Goal: Transaction & Acquisition: Purchase product/service

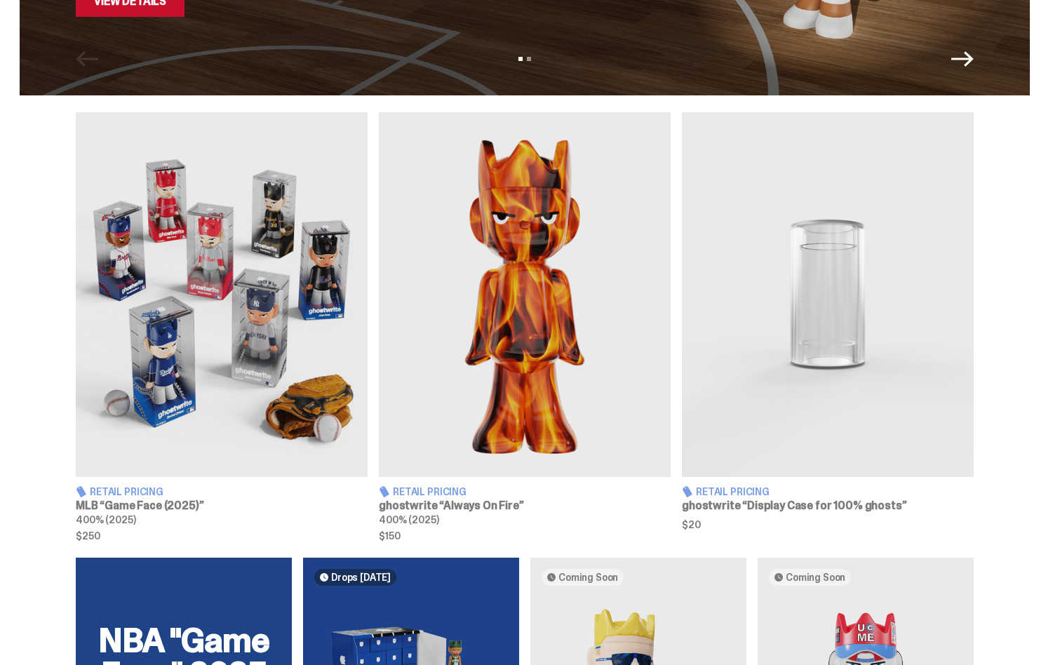
scroll to position [408, 0]
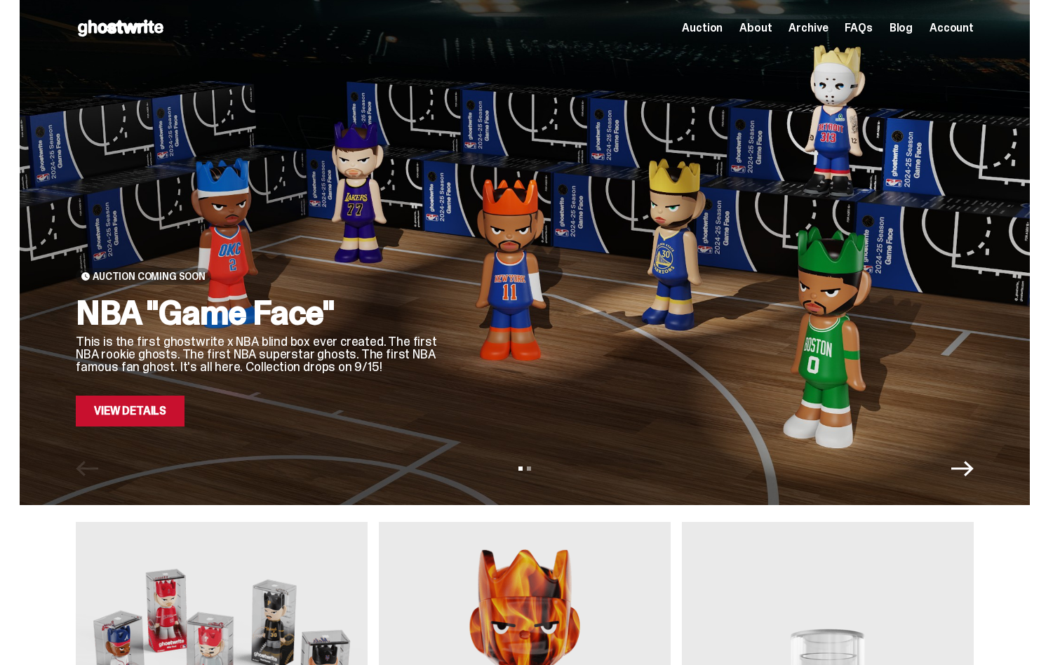
click at [969, 468] on icon "Next" at bounding box center [962, 468] width 22 height 15
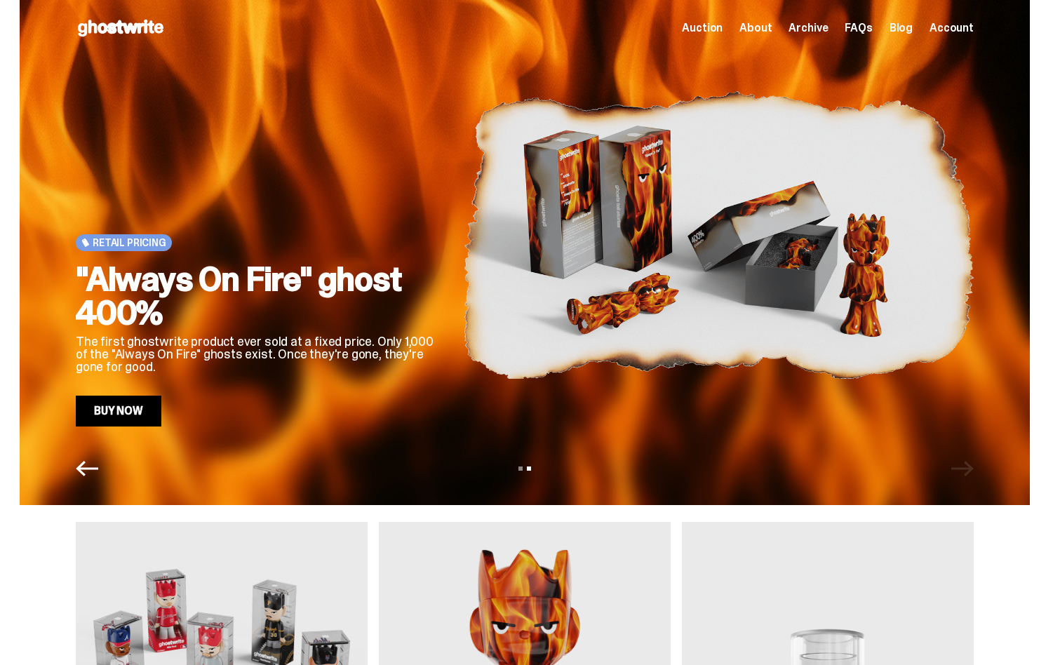
click at [969, 467] on div "View slide 1 View slide 2" at bounding box center [525, 468] width 1010 height 22
click at [91, 469] on icon "Previous" at bounding box center [87, 468] width 22 height 22
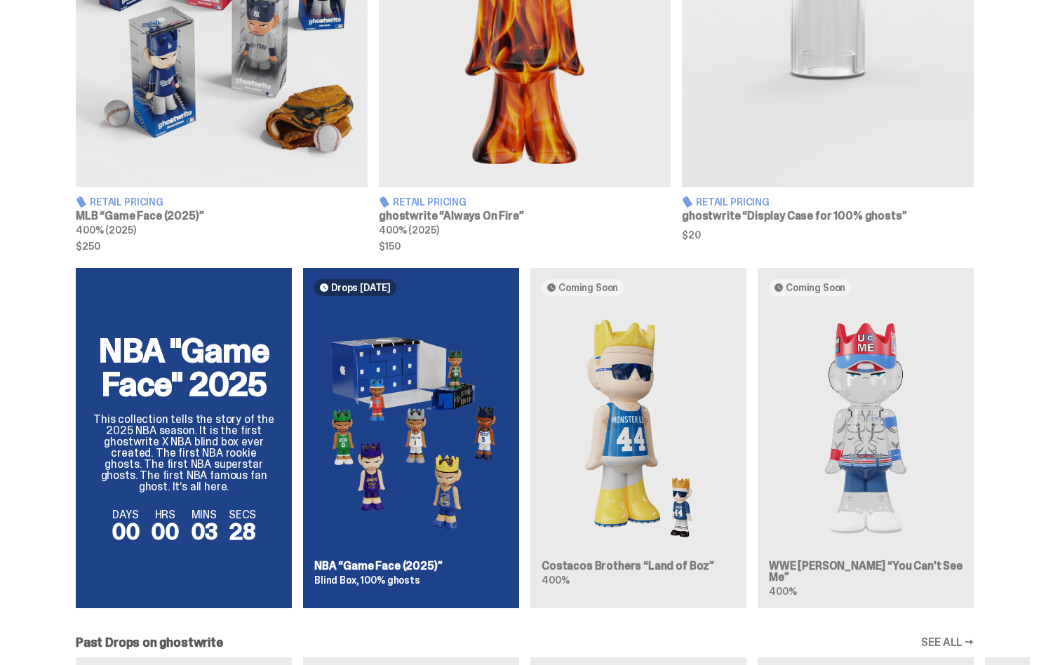
scroll to position [735, 0]
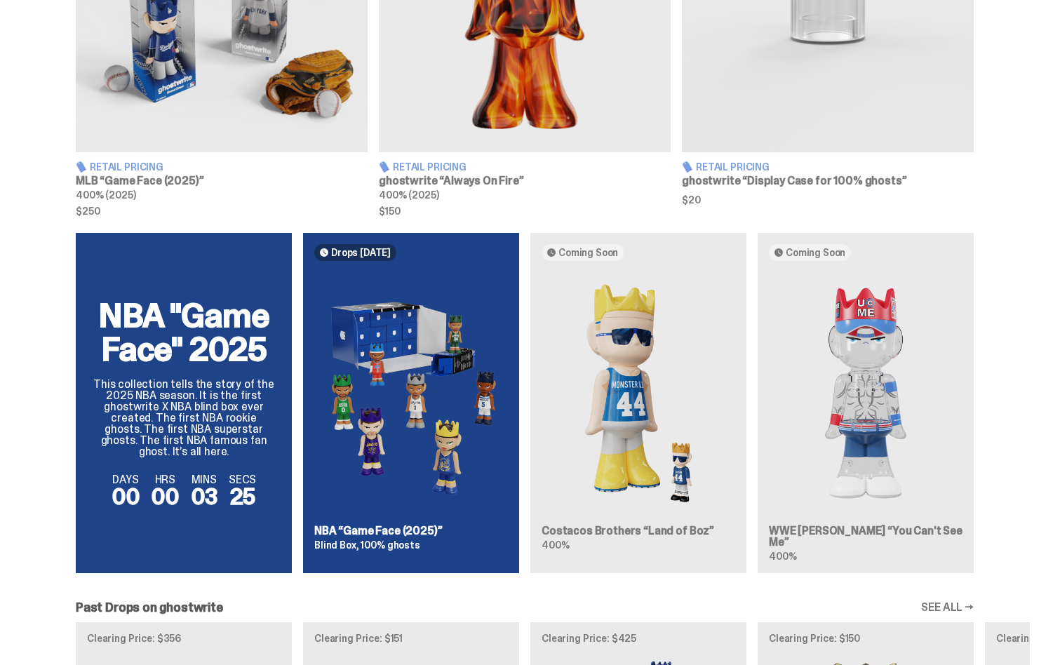
click at [876, 455] on div "NBA "Game Face" 2025 This collection tells the story of the 2025 NBA season. It…" at bounding box center [525, 408] width 1010 height 351
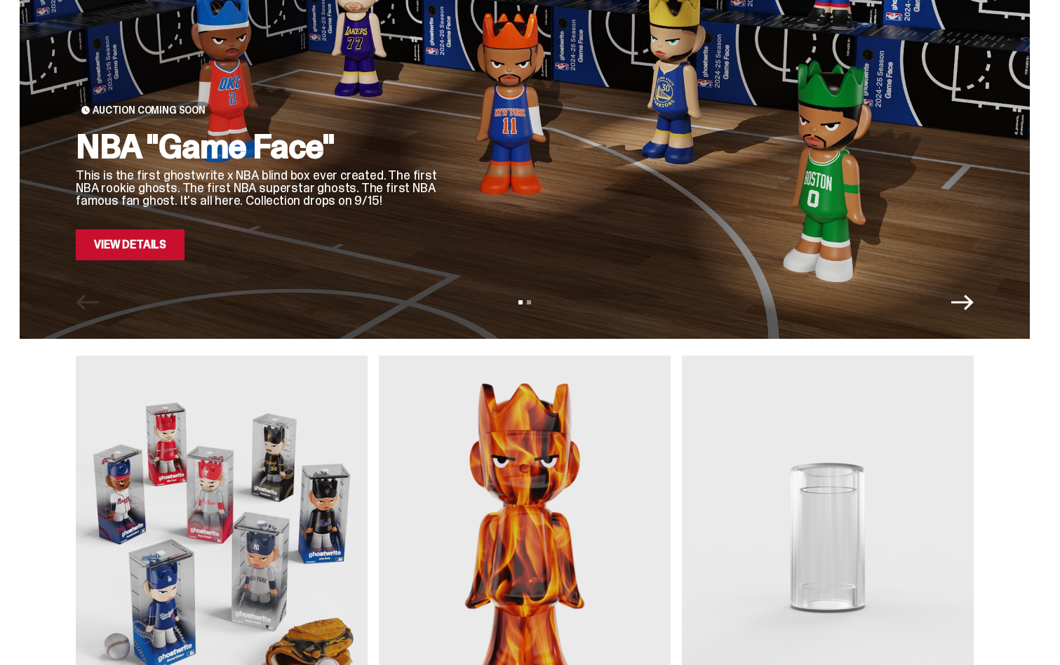
scroll to position [175, 0]
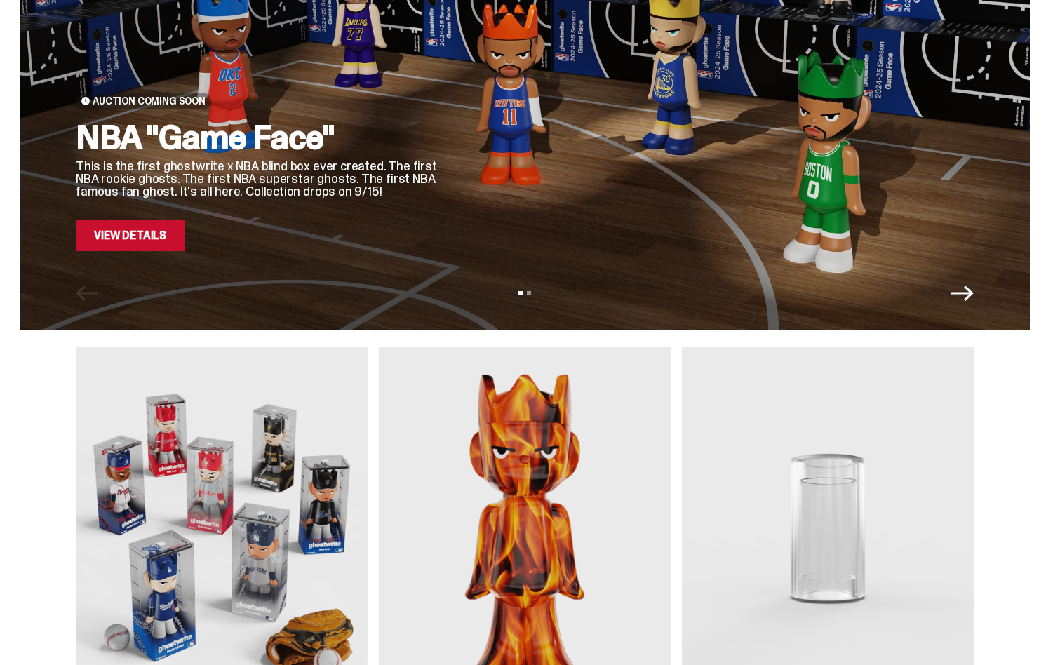
click at [272, 508] on img at bounding box center [222, 529] width 292 height 365
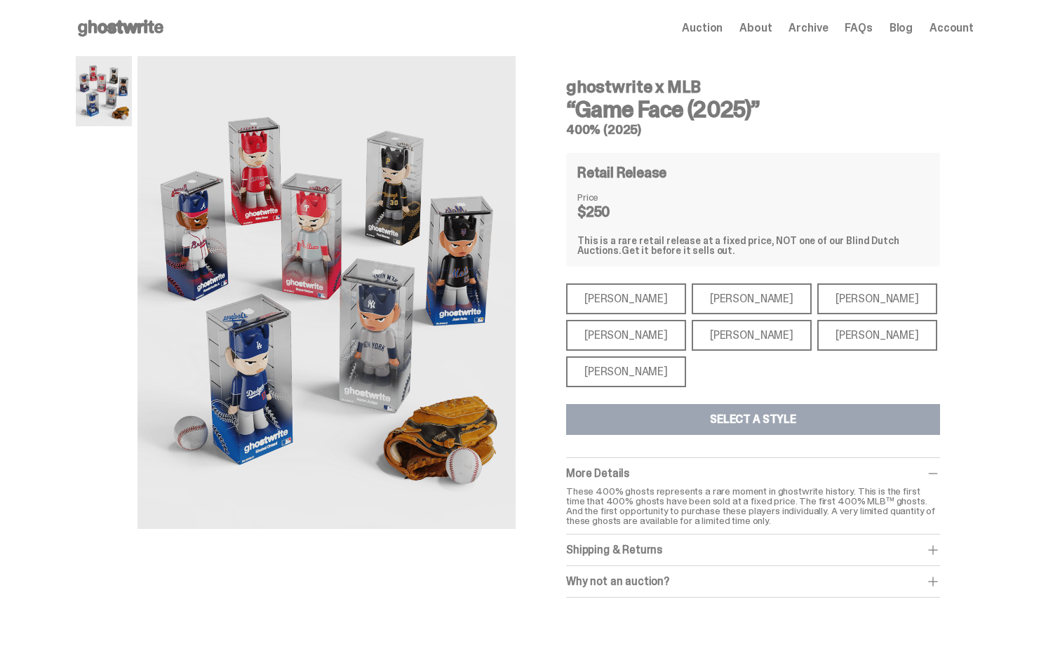
click at [585, 301] on div "Mike Trout" at bounding box center [626, 298] width 120 height 31
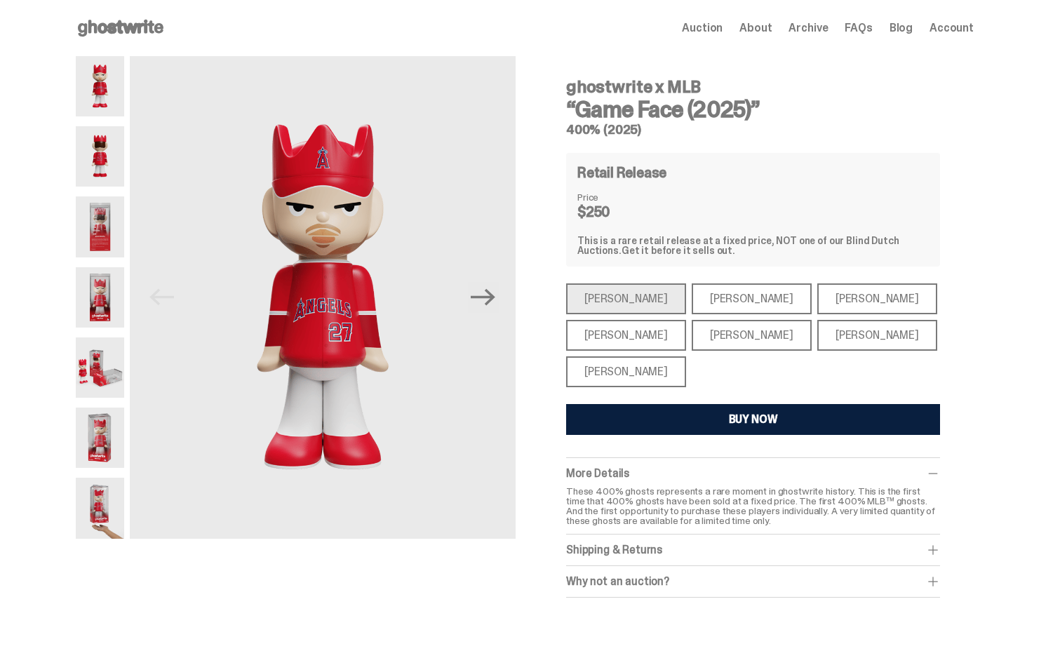
click at [692, 291] on div "Paul Skenes" at bounding box center [752, 298] width 120 height 31
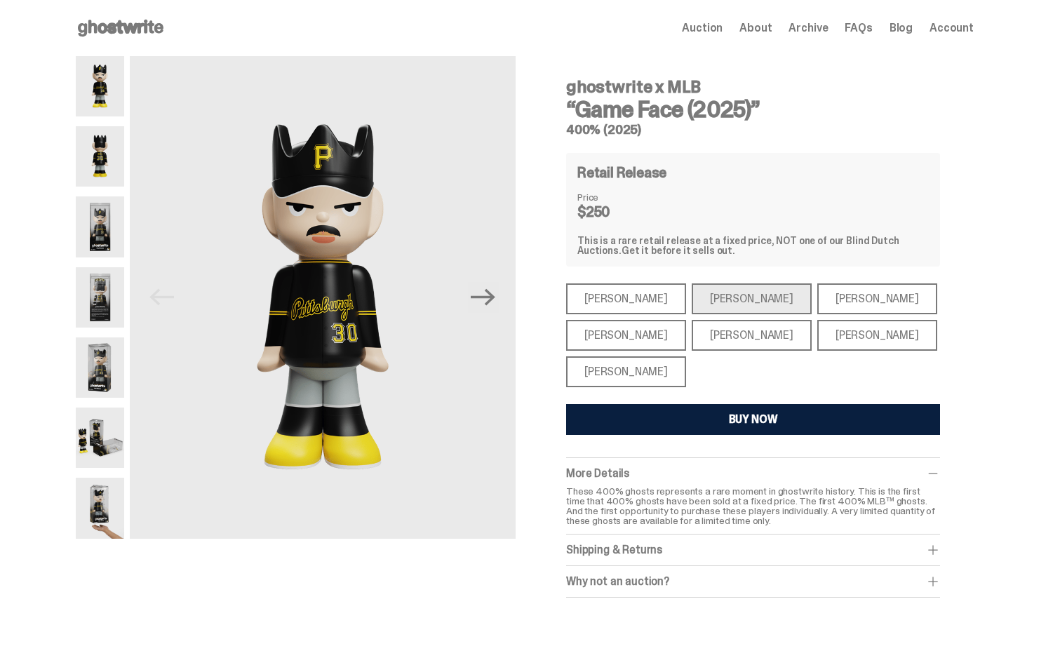
click at [817, 293] on div "Ronald Acuña Jr." at bounding box center [877, 298] width 120 height 31
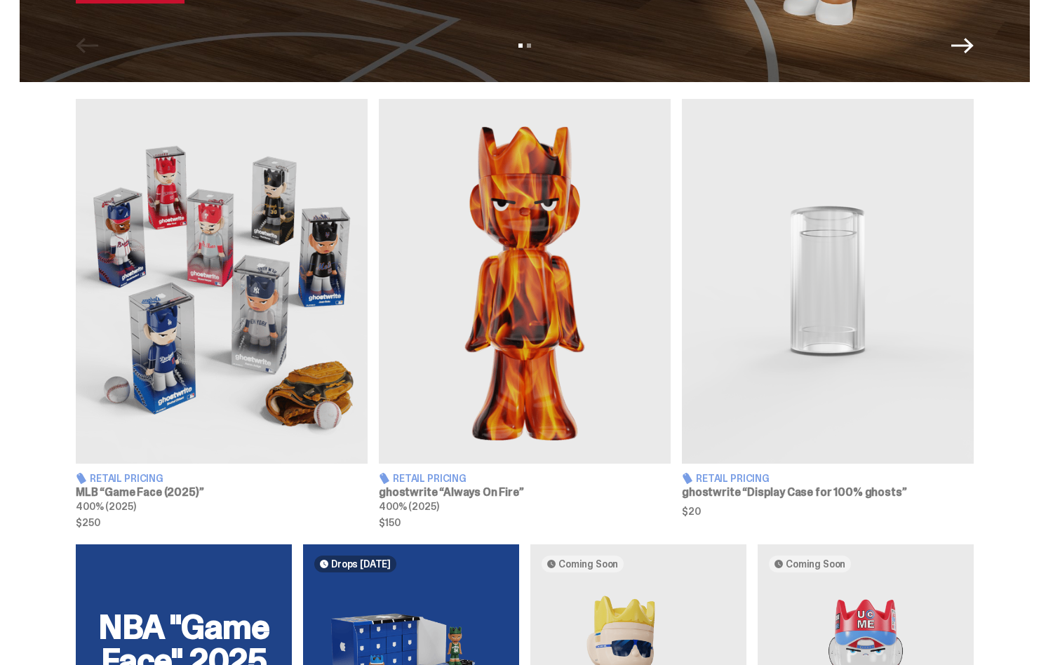
scroll to position [422, 0]
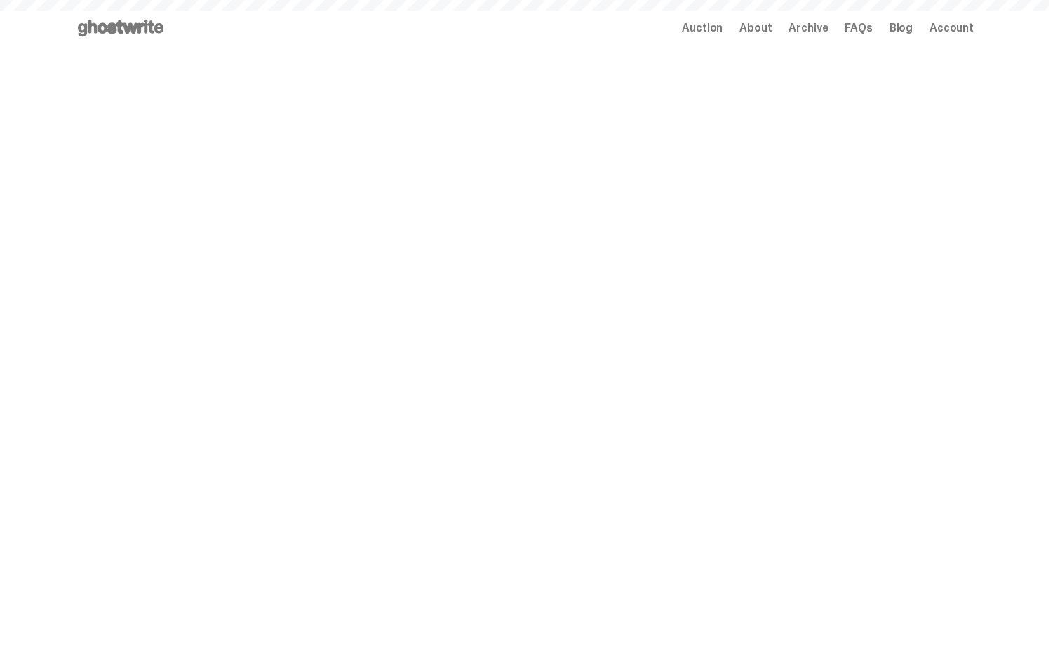
scroll to position [422, 0]
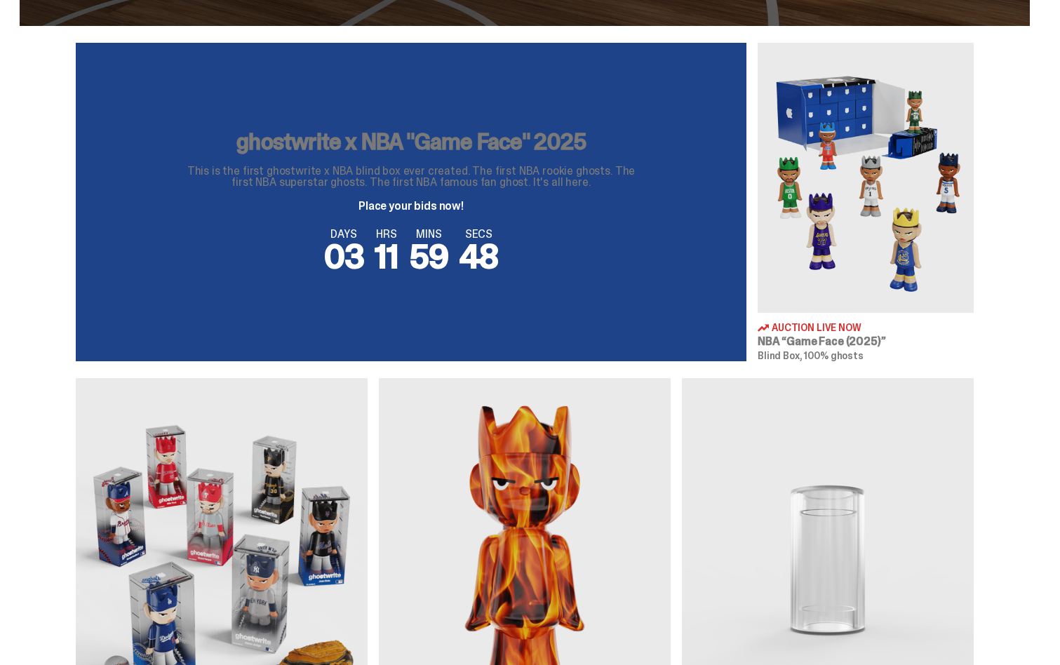
scroll to position [482, 0]
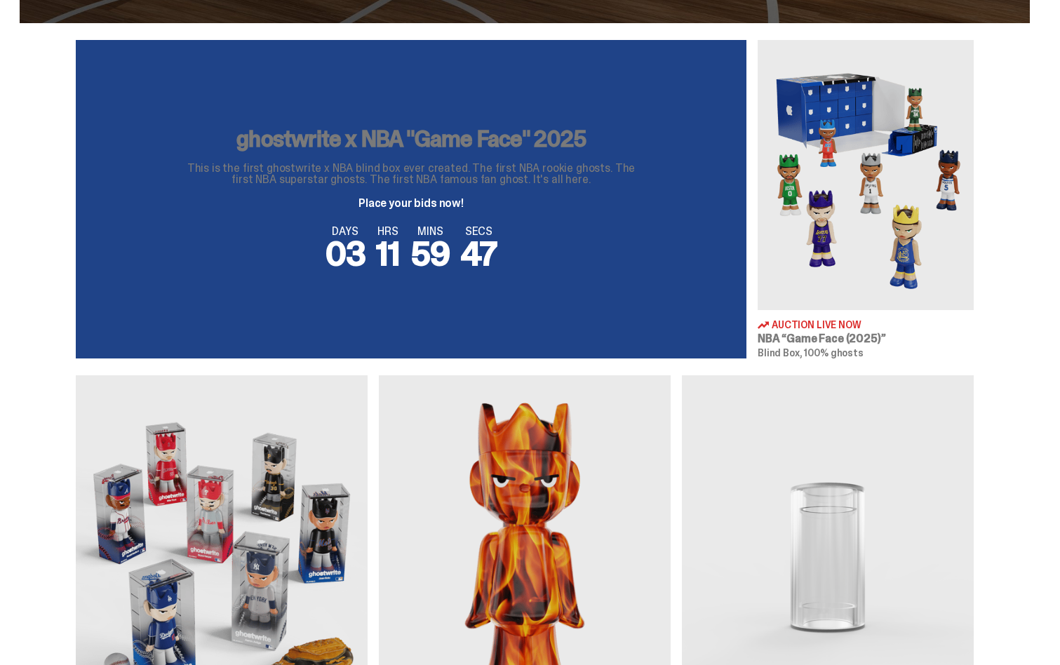
click at [911, 234] on img at bounding box center [866, 175] width 216 height 270
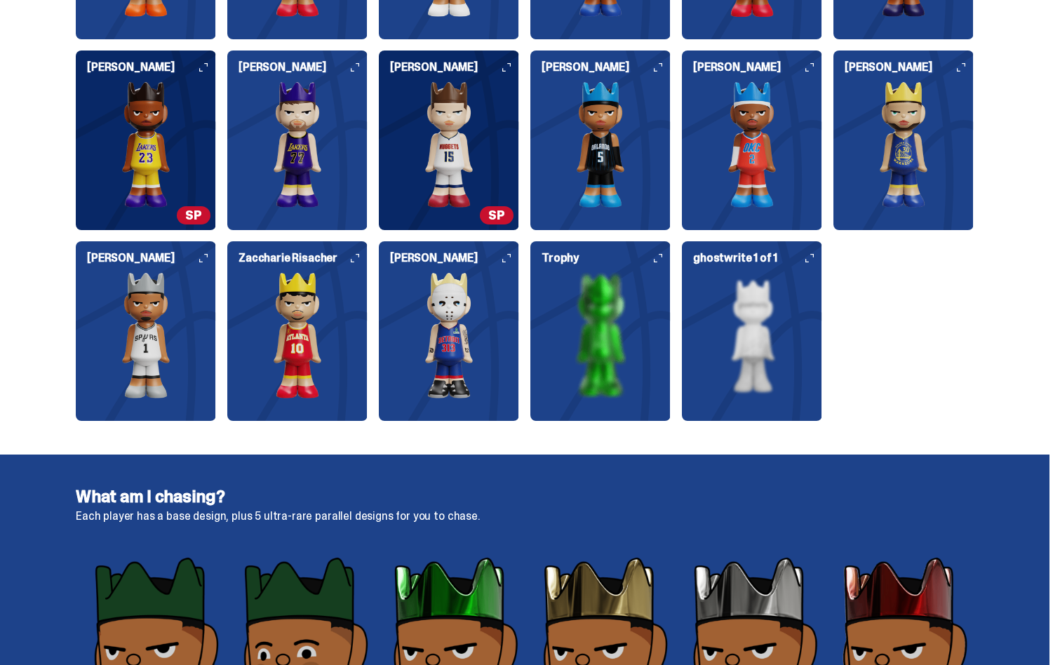
scroll to position [1898, 0]
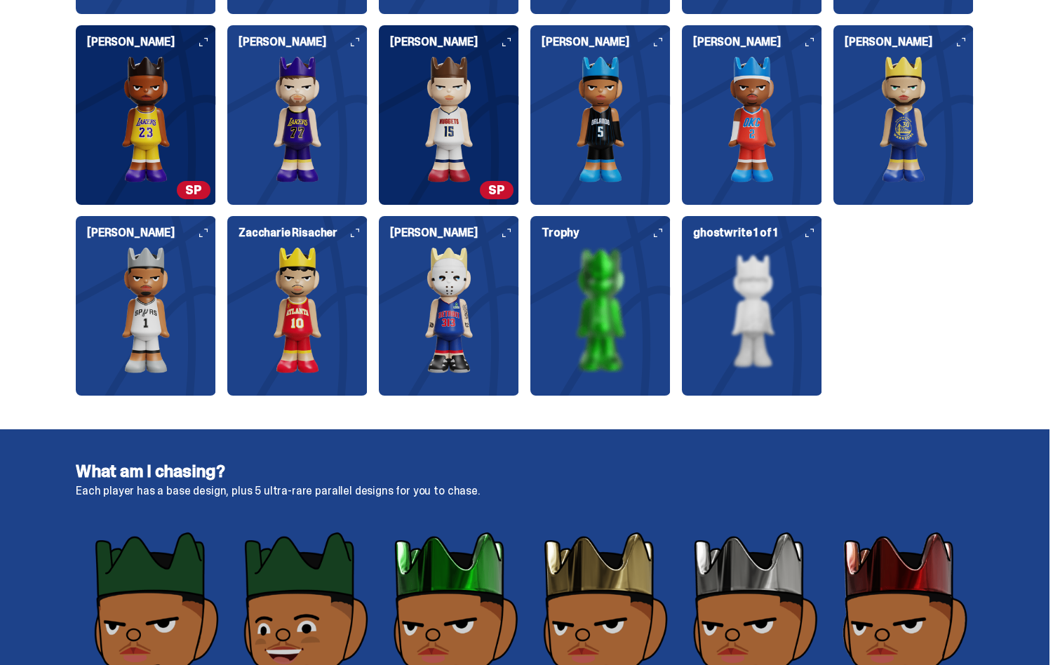
click at [462, 281] on img at bounding box center [449, 310] width 140 height 126
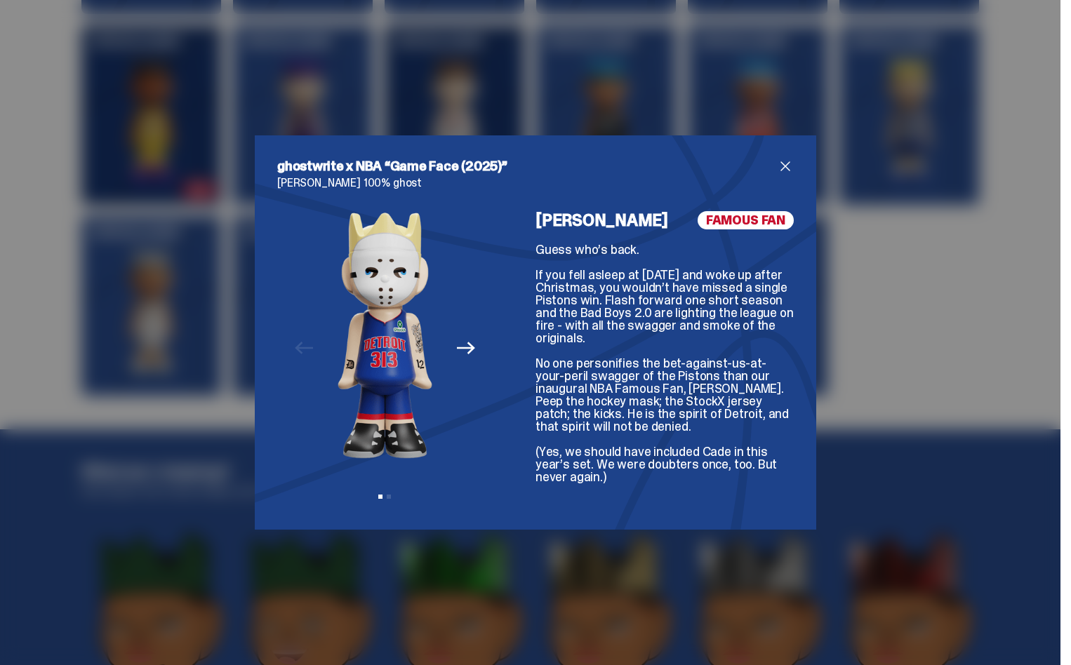
click at [777, 163] on span "close" at bounding box center [785, 166] width 17 height 17
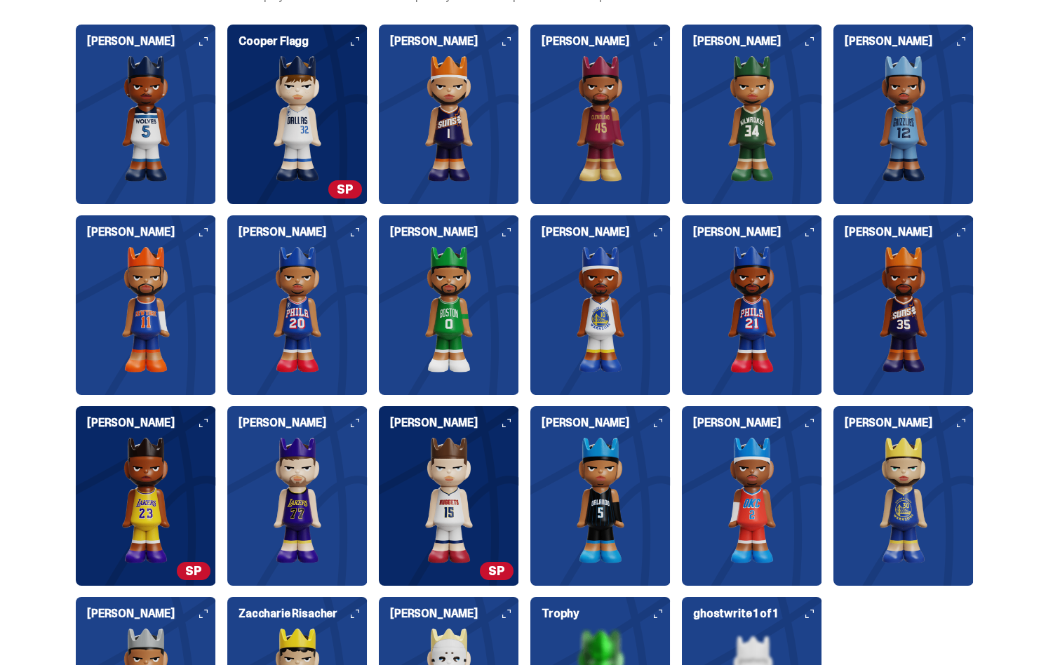
scroll to position [1131, 0]
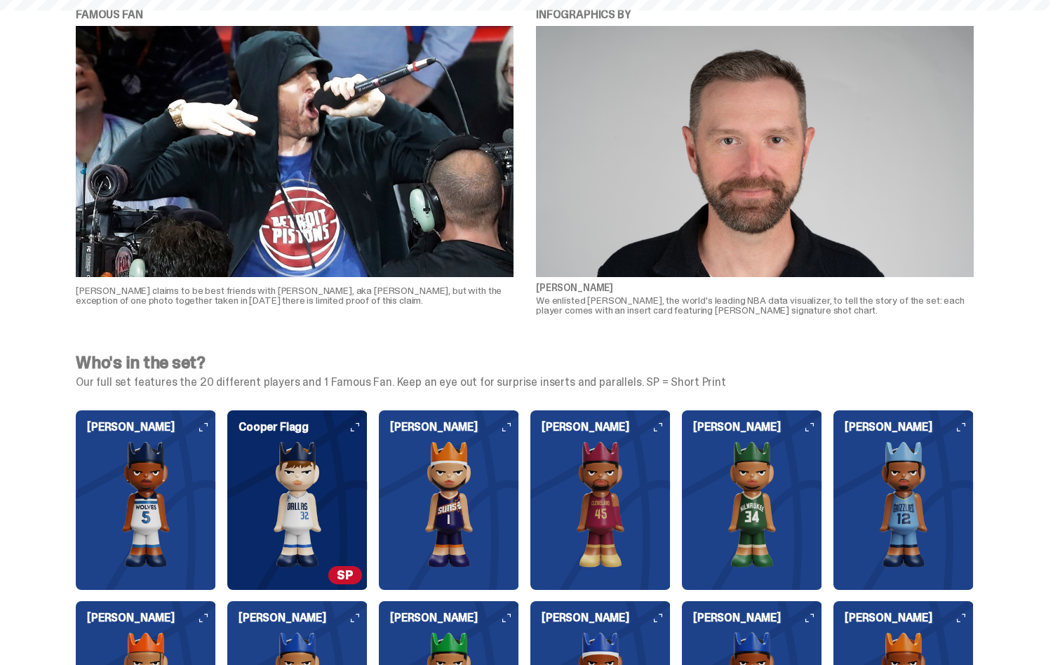
scroll to position [482, 0]
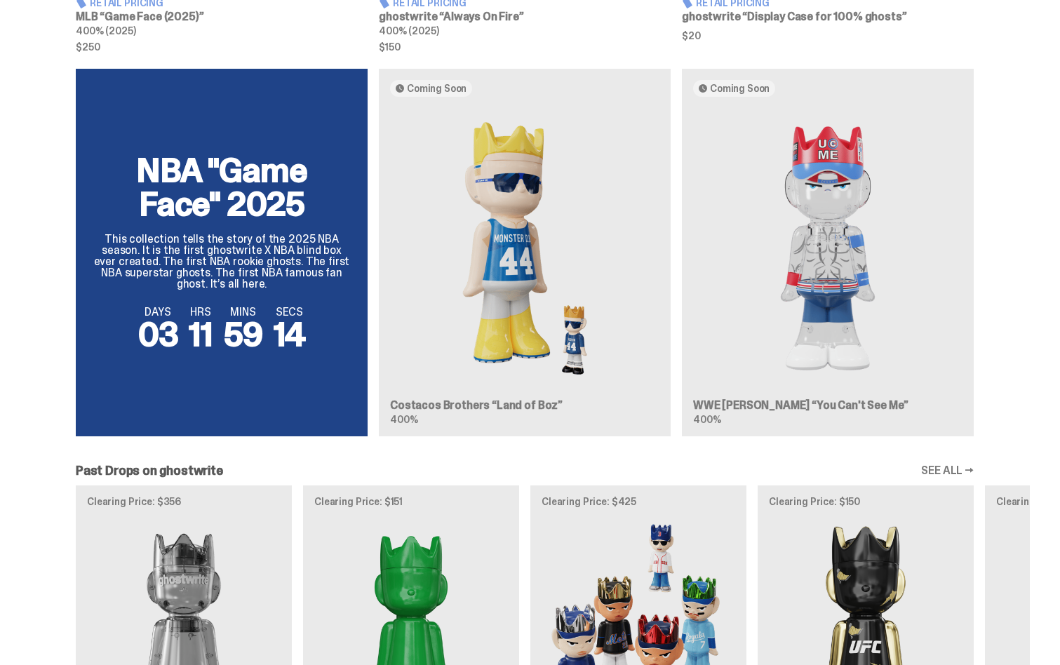
scroll to position [1240, 0]
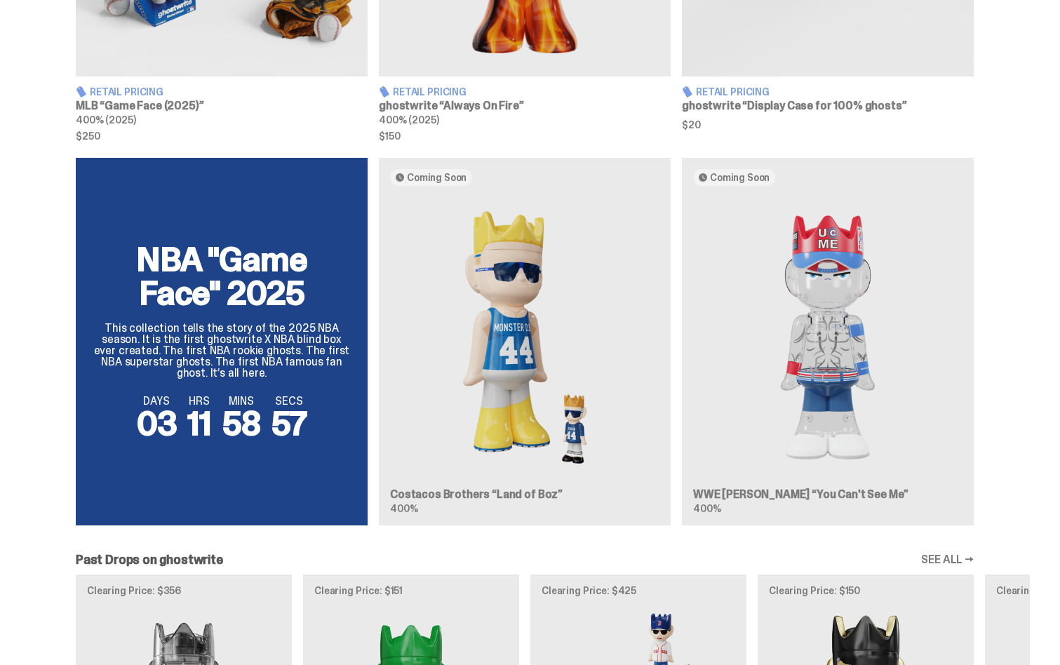
scroll to position [1148, 0]
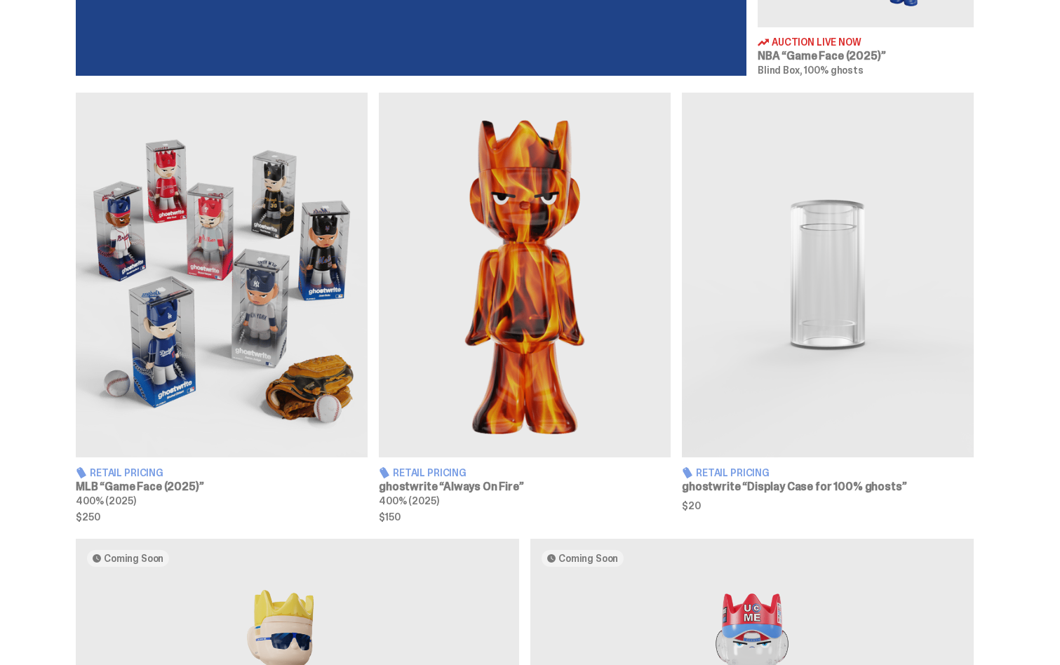
scroll to position [768, 0]
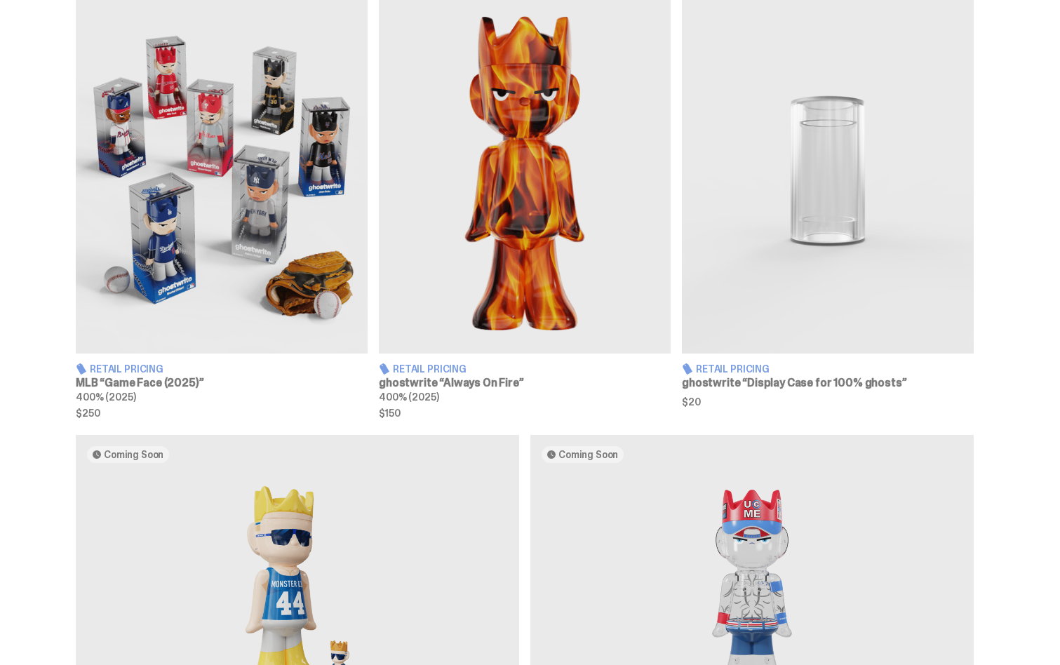
scroll to position [1067, 0]
